Goal: Information Seeking & Learning: Learn about a topic

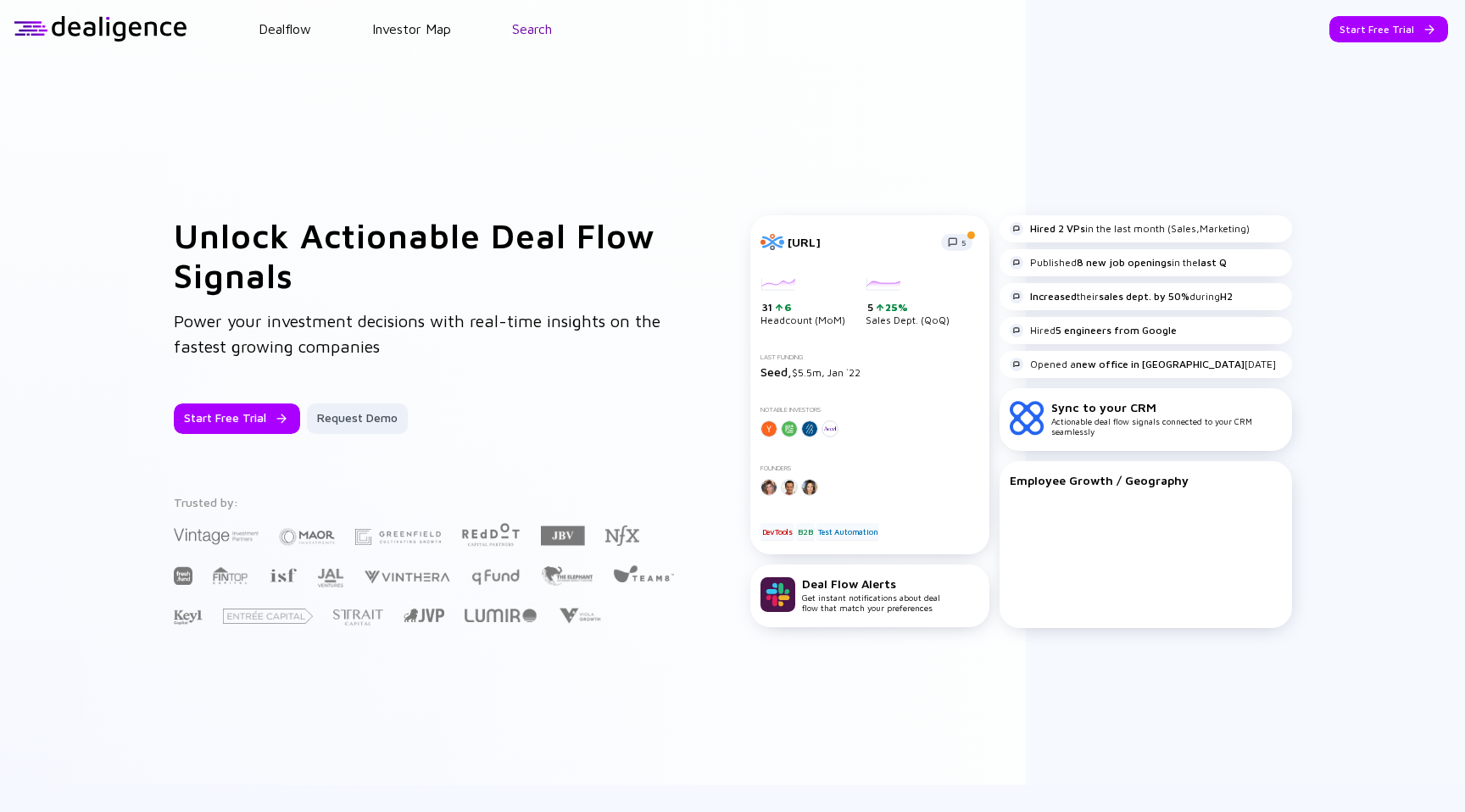
click at [537, 35] on link "Search" at bounding box center [531, 29] width 40 height 16
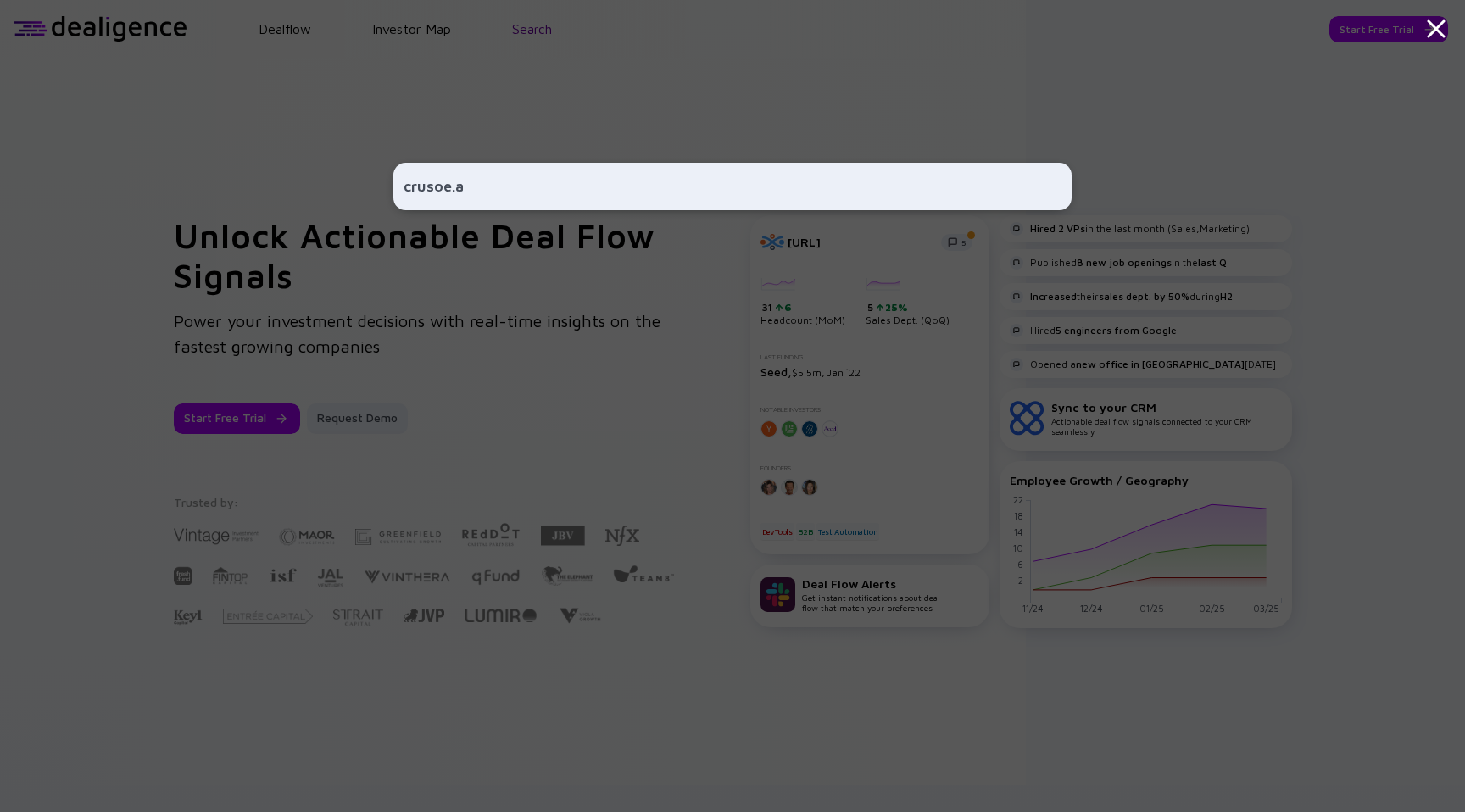
type input "[URL]"
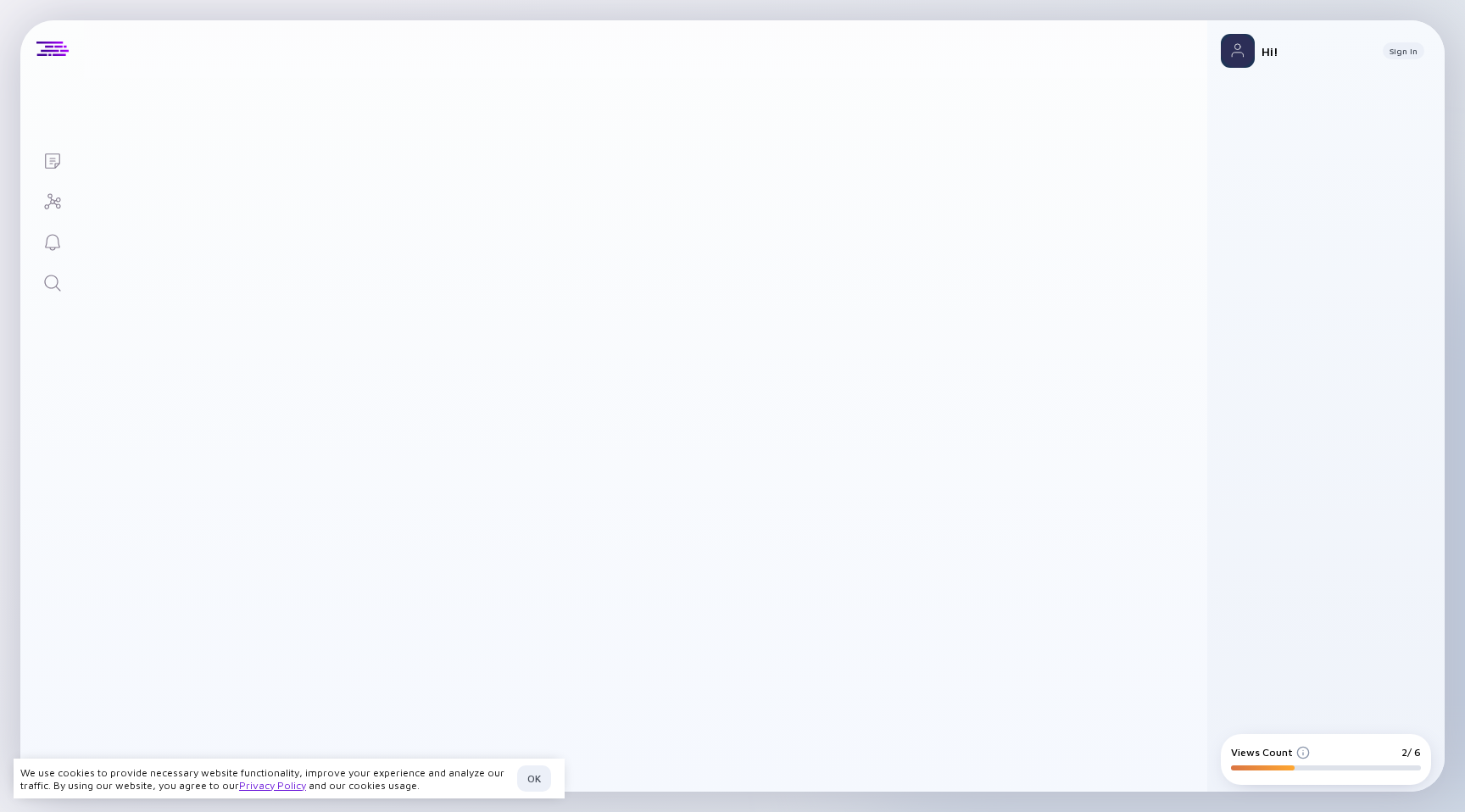
click at [582, 369] on div "Total Funding loading..." at bounding box center [675, 372] width 187 height 95
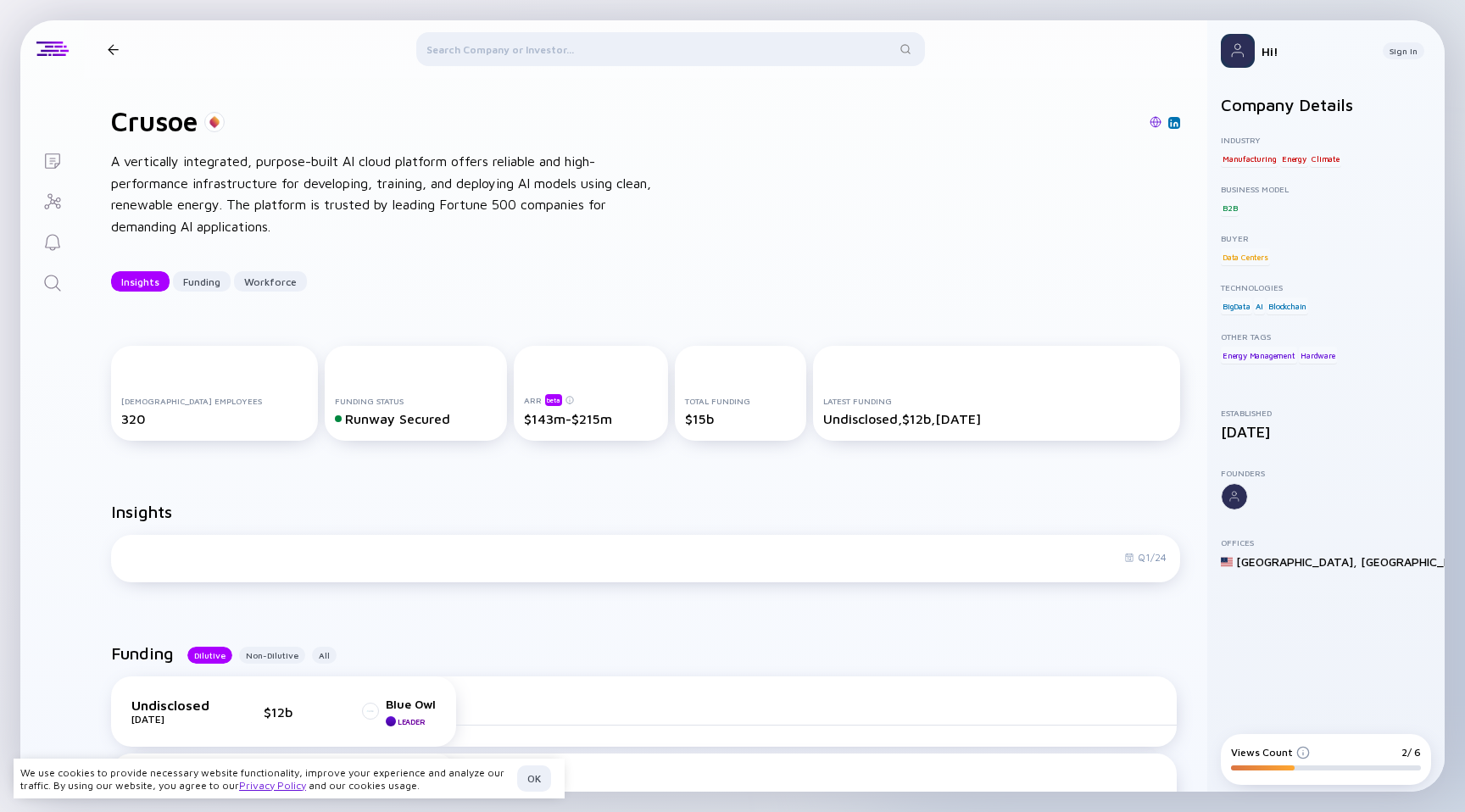
click at [577, 372] on div "ARR beta $143m-$215m" at bounding box center [591, 393] width 155 height 95
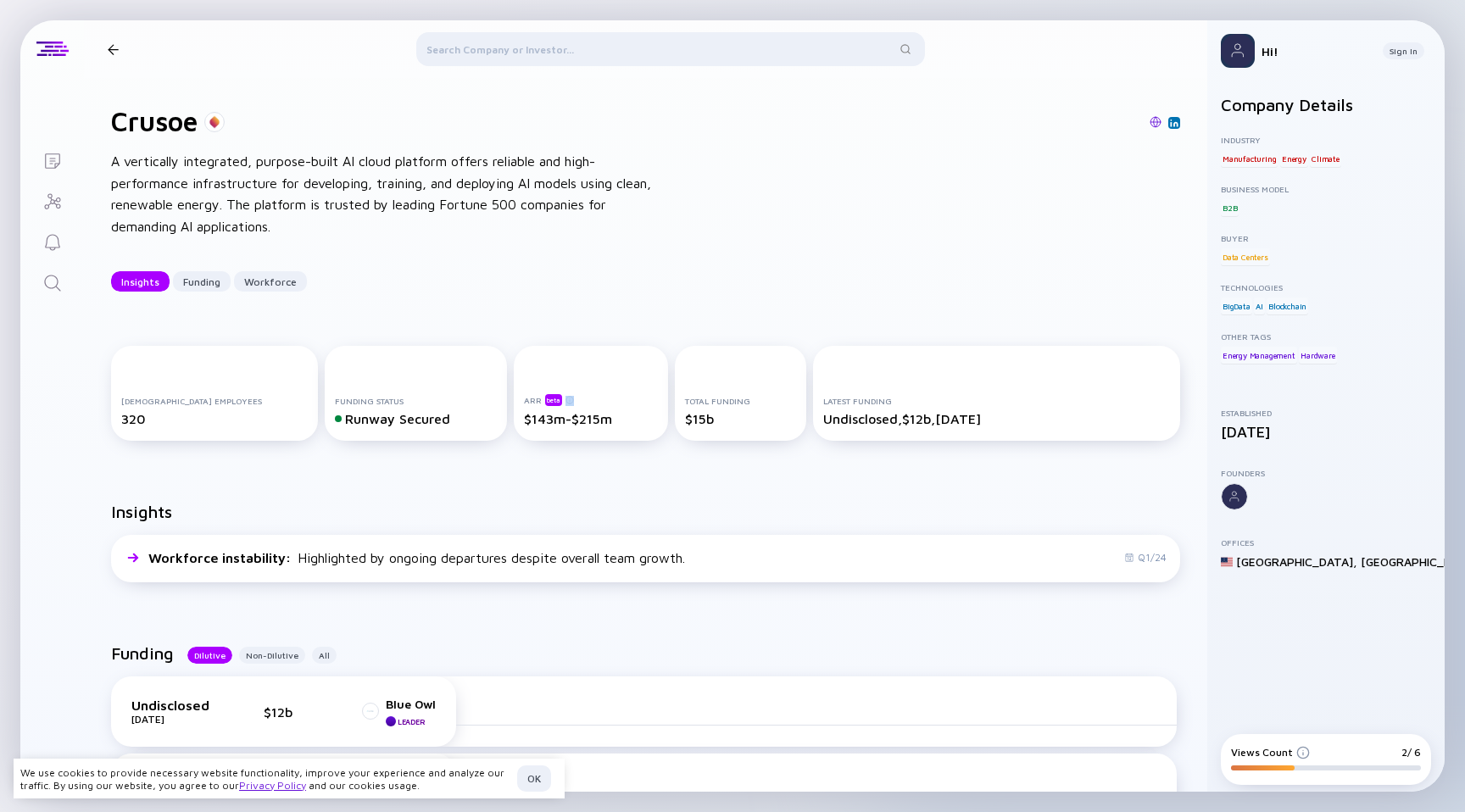
click at [577, 372] on div "ARR beta $143m-$215m" at bounding box center [591, 393] width 155 height 95
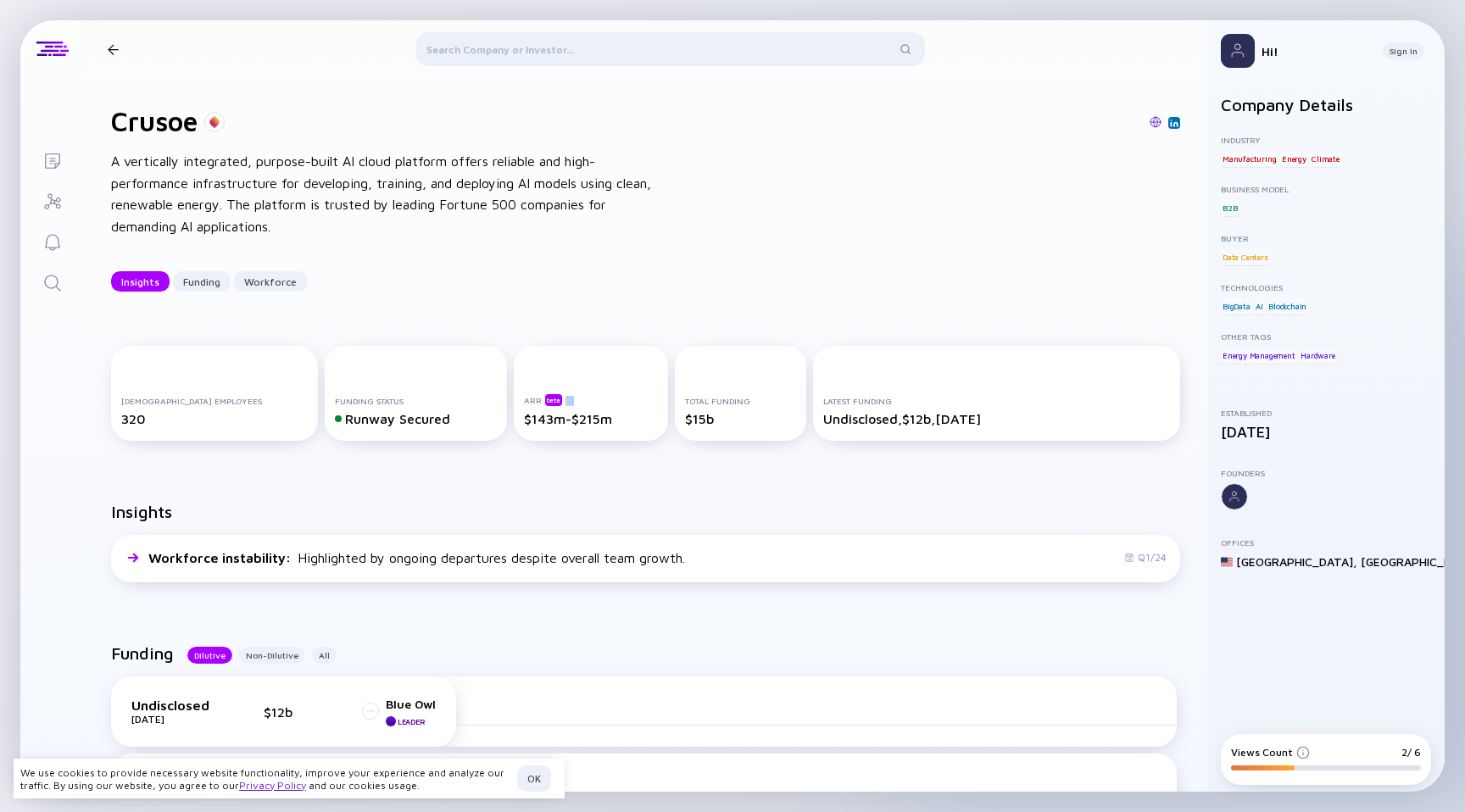
click at [577, 372] on div "ARR beta $143m-$215m" at bounding box center [591, 393] width 155 height 95
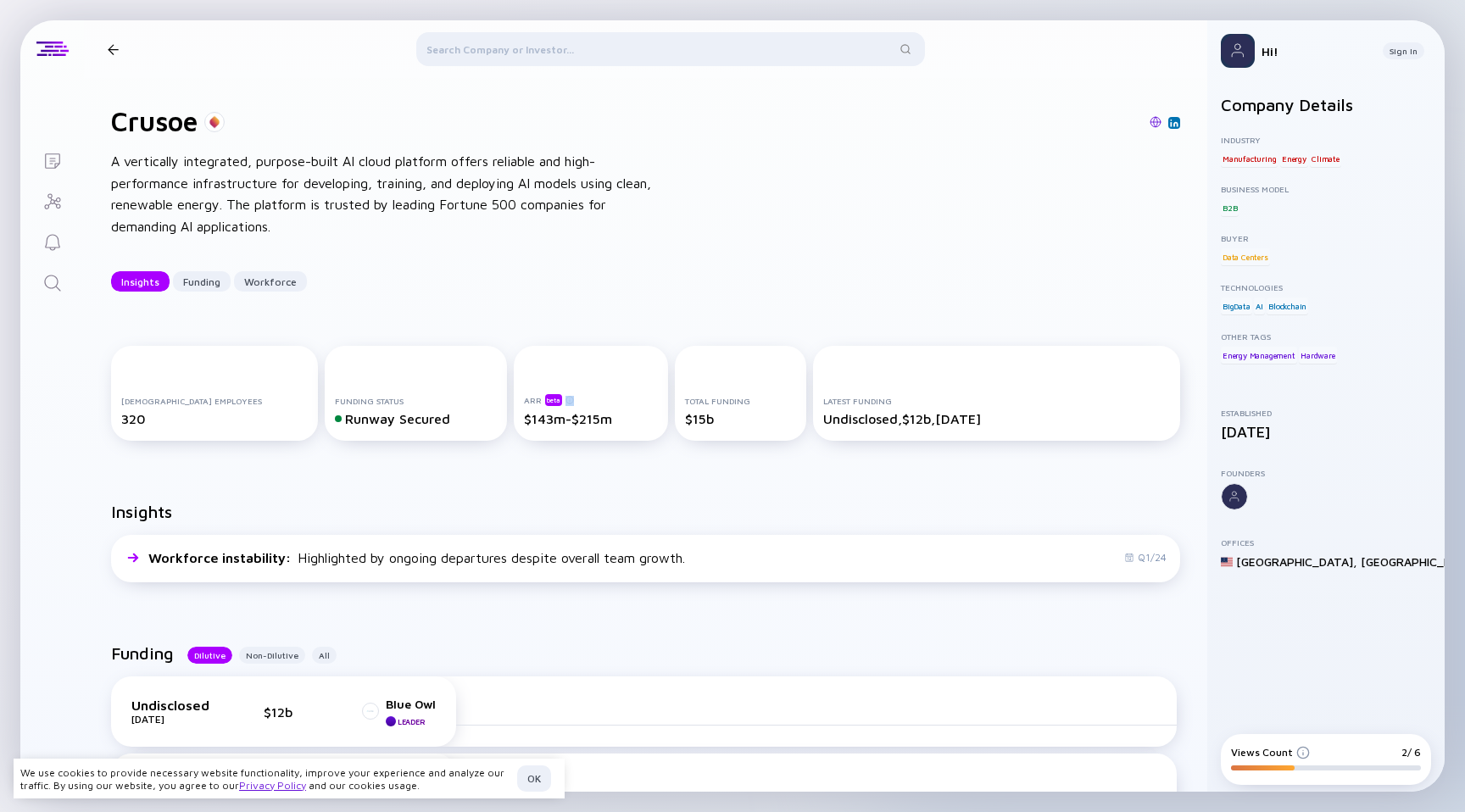
click at [577, 372] on div "ARR beta $143m-$215m" at bounding box center [591, 393] width 155 height 95
click at [631, 50] on div at bounding box center [670, 52] width 509 height 41
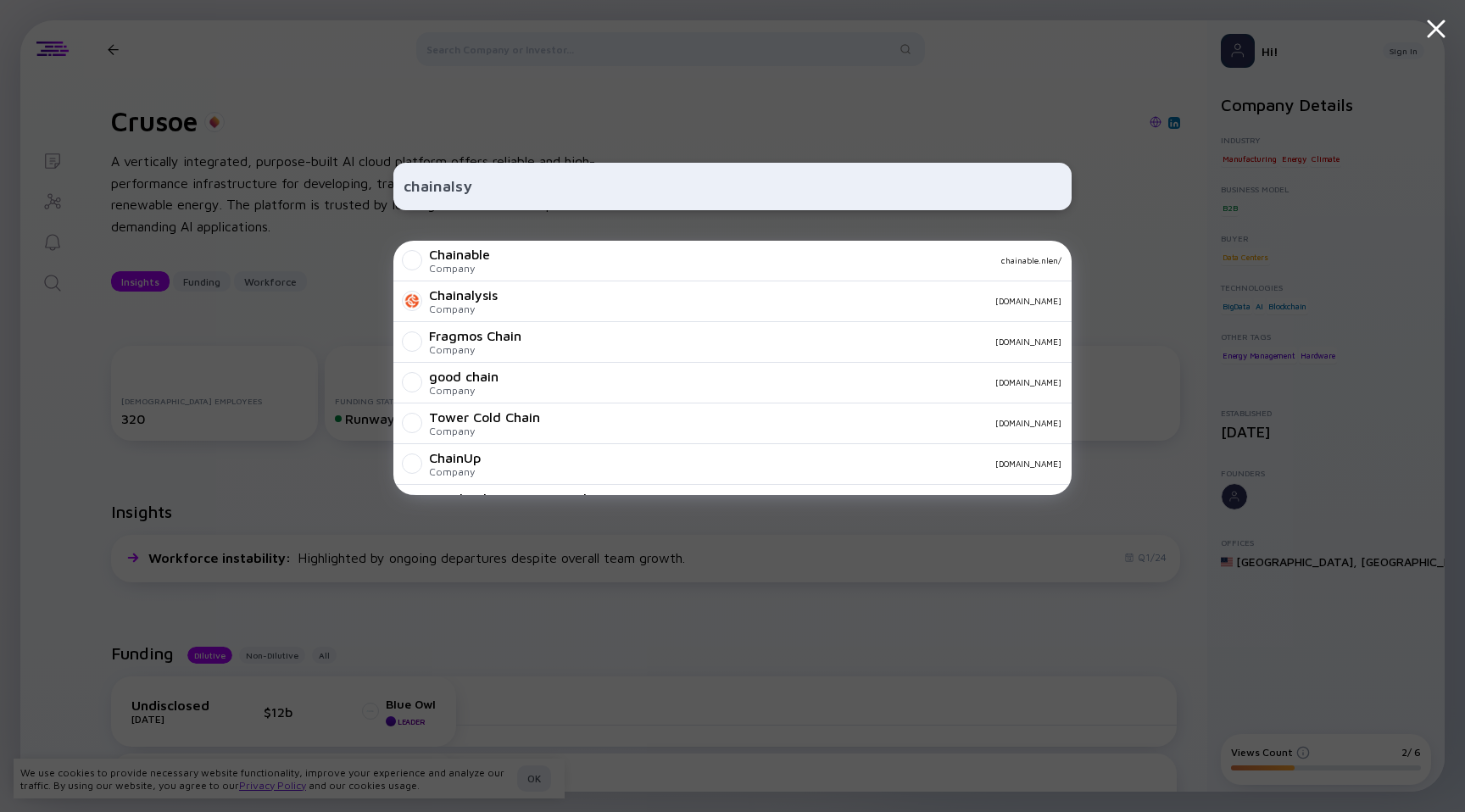
type input "chainalsys"
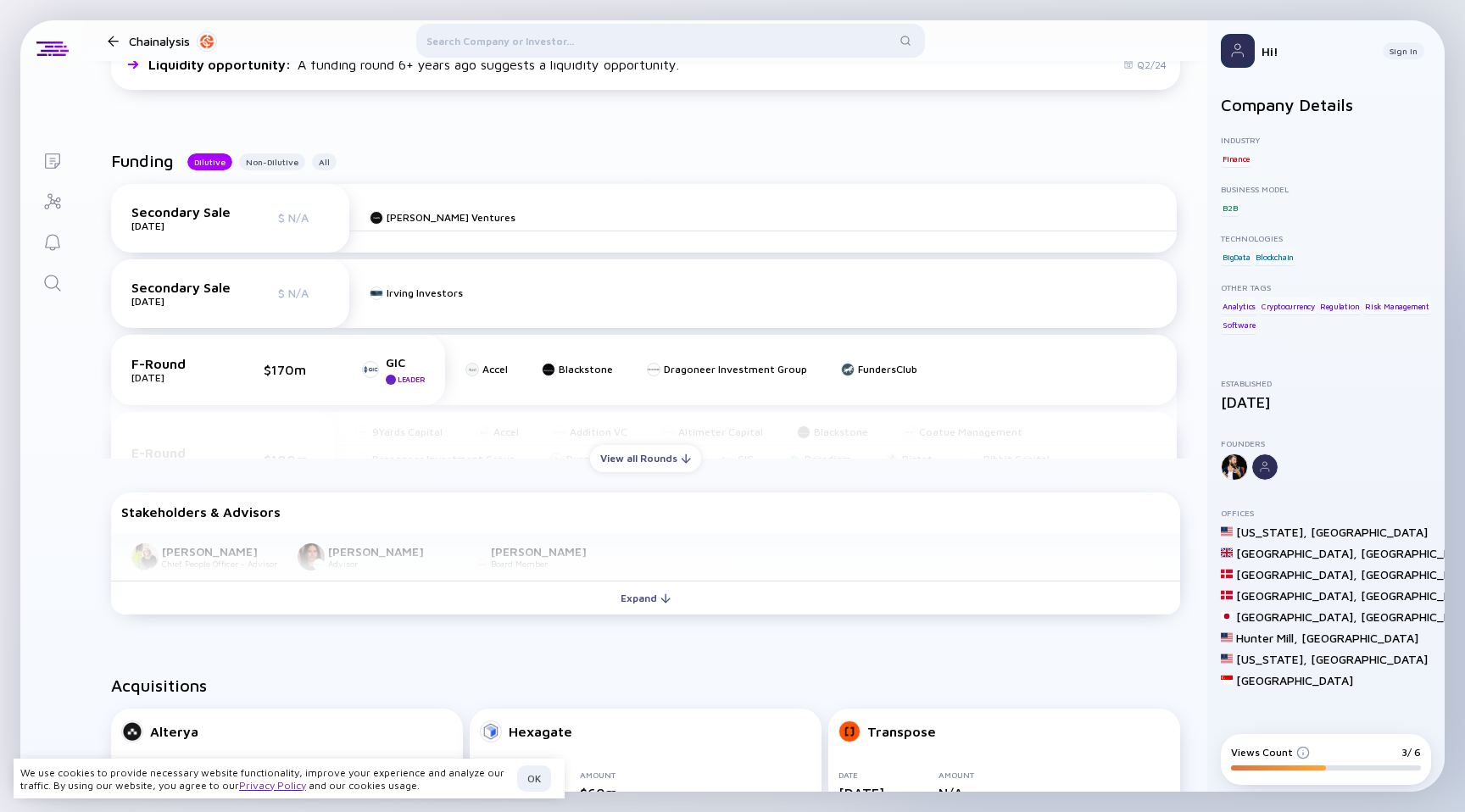
scroll to position [908, 0]
